Goal: Check status: Check status

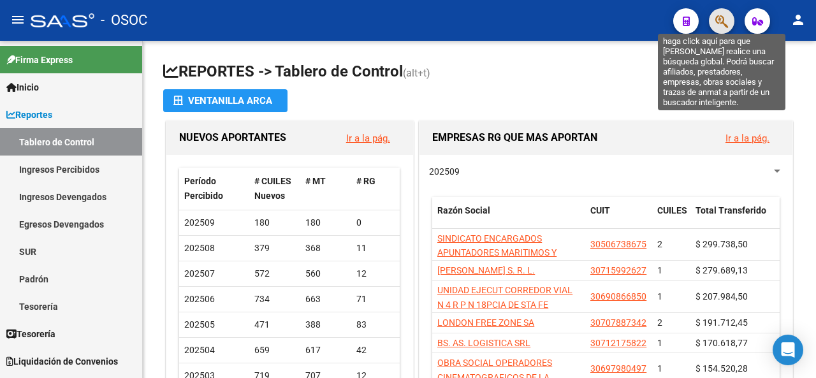
click at [727, 16] on icon "button" at bounding box center [721, 21] width 13 height 15
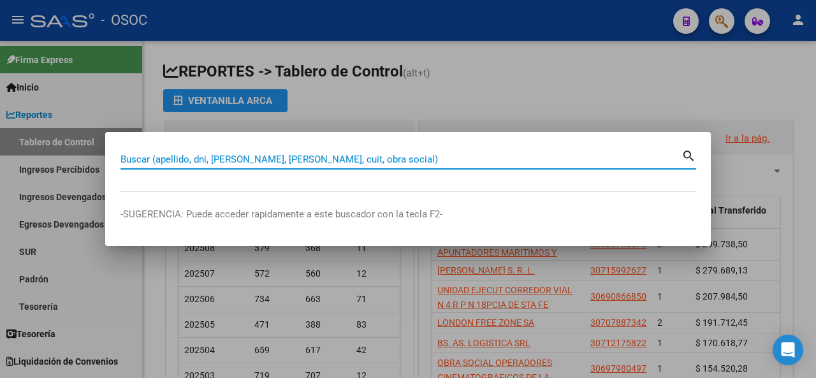
paste input "22275826"
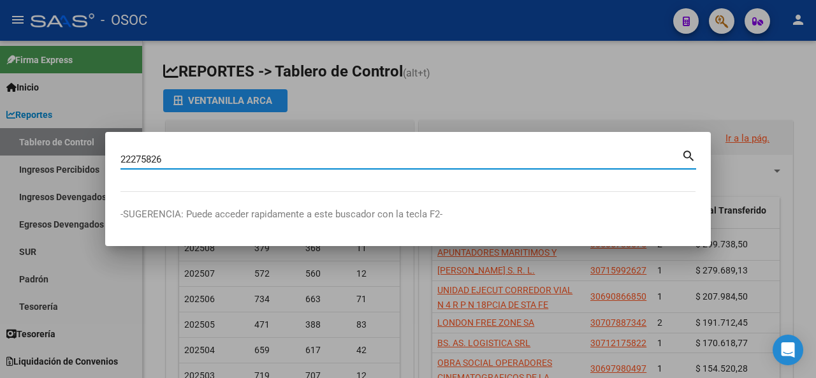
type input "22275826"
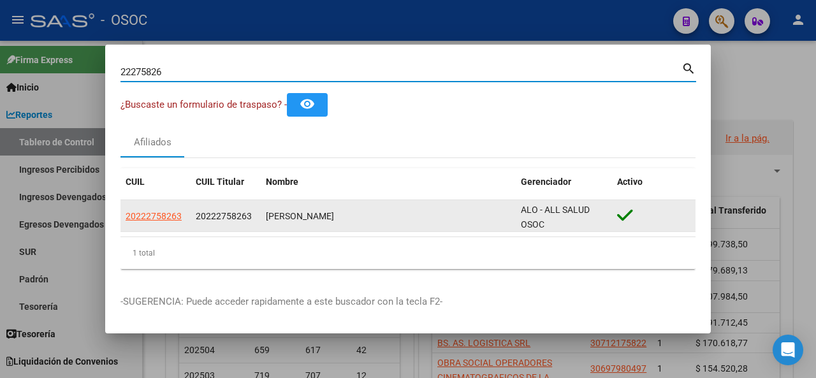
click at [161, 223] on app-link-go-to "20222758263" at bounding box center [154, 216] width 56 height 15
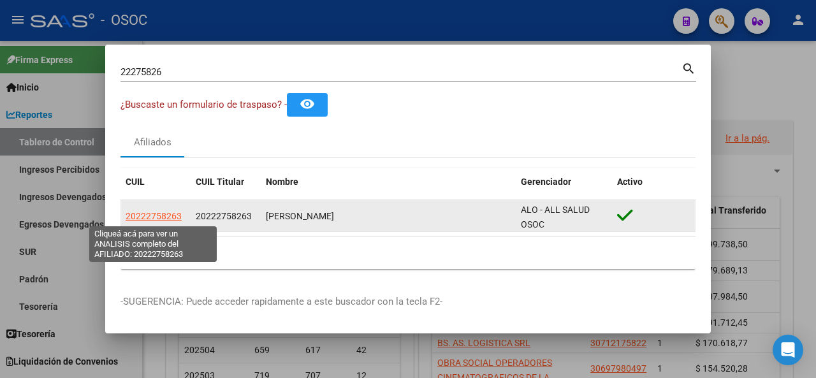
click at [160, 219] on span "20222758263" at bounding box center [154, 216] width 56 height 10
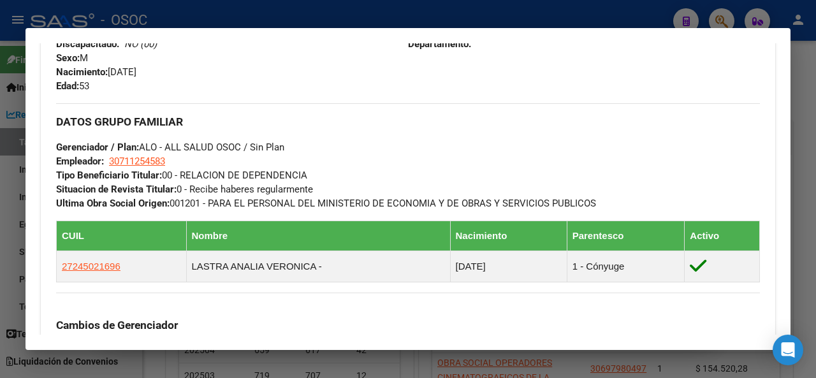
scroll to position [904, 0]
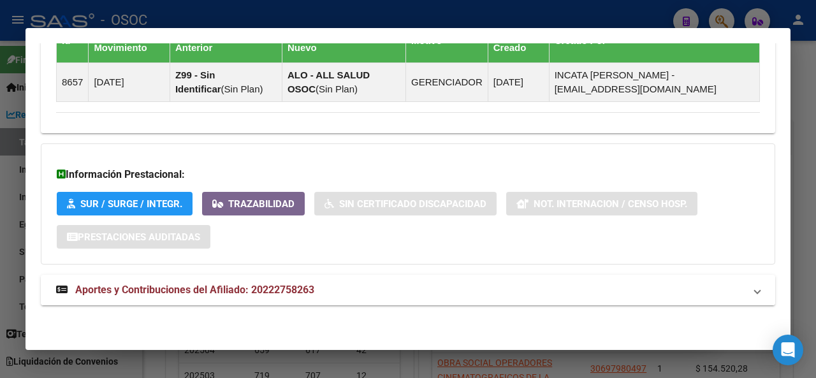
click at [184, 291] on span "Aportes y Contribuciones del Afiliado: 20222758263" at bounding box center [194, 290] width 239 height 12
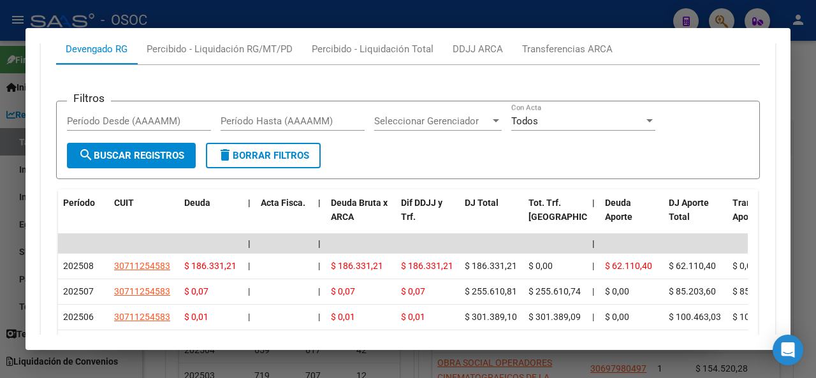
scroll to position [1425, 0]
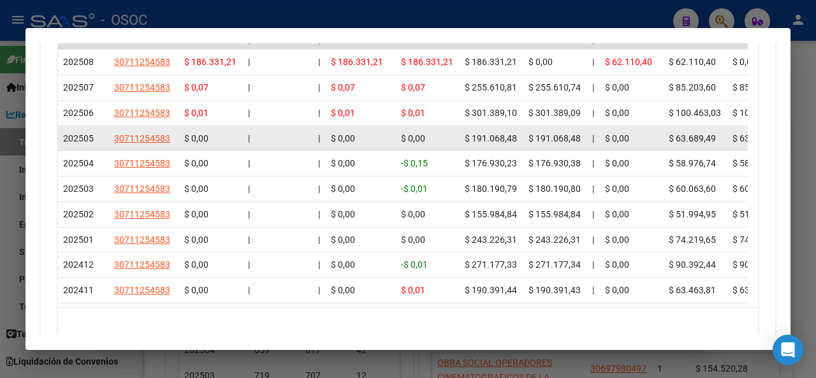
drag, startPoint x: 534, startPoint y: 170, endPoint x: 548, endPoint y: 171, distance: 14.0
click at [548, 143] on span "$ 191.068,48" at bounding box center [554, 138] width 52 height 10
click at [676, 143] on span "$ 63.689,49" at bounding box center [692, 138] width 47 height 10
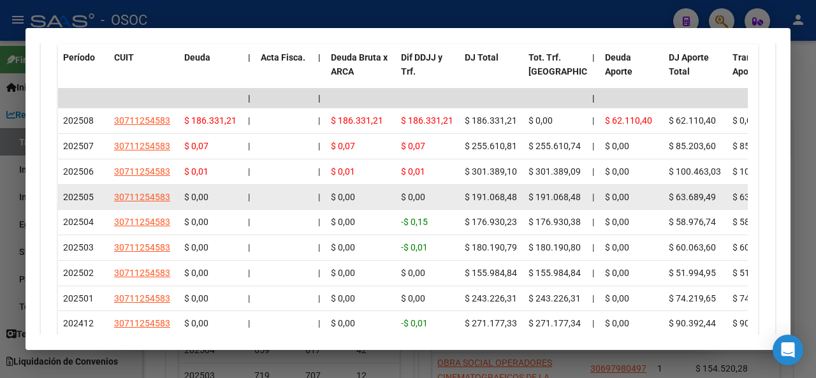
scroll to position [1298, 0]
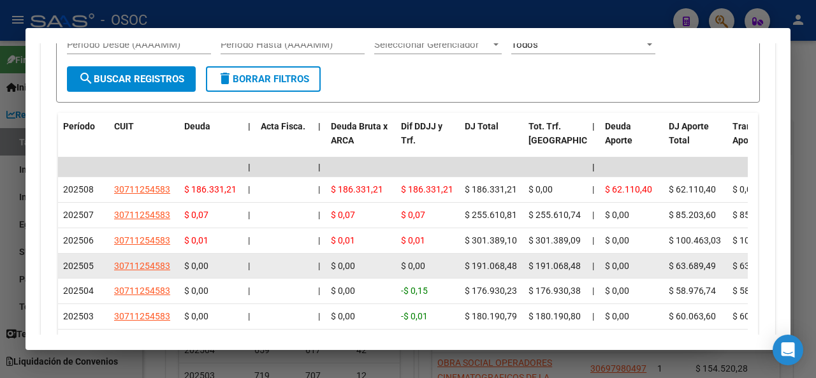
drag, startPoint x: 676, startPoint y: 295, endPoint x: 702, endPoint y: 297, distance: 26.2
click at [702, 271] on span "$ 63.689,49" at bounding box center [692, 266] width 47 height 10
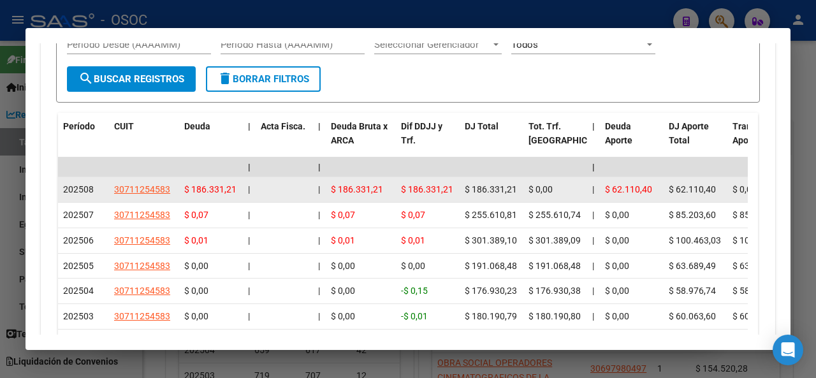
drag, startPoint x: 677, startPoint y: 218, endPoint x: 701, endPoint y: 220, distance: 24.3
click at [701, 194] on span "$ 62.110,40" at bounding box center [692, 189] width 47 height 10
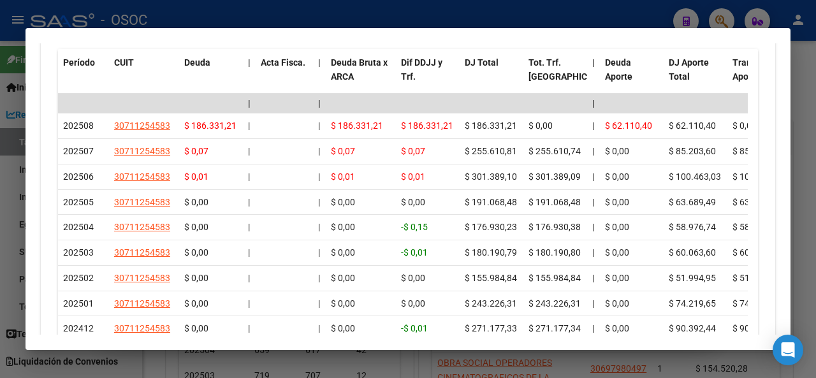
click at [379, 7] on div at bounding box center [408, 189] width 816 height 378
